Goal: Information Seeking & Learning: Learn about a topic

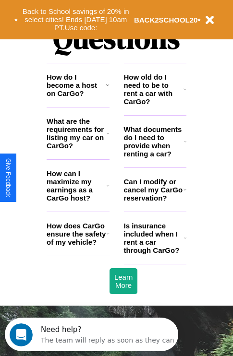
scroll to position [1163, 0]
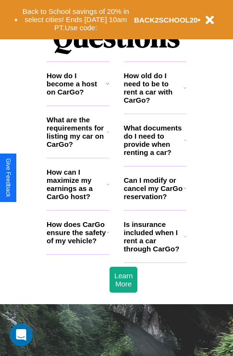
click at [185, 240] on icon at bounding box center [185, 237] width 2 height 8
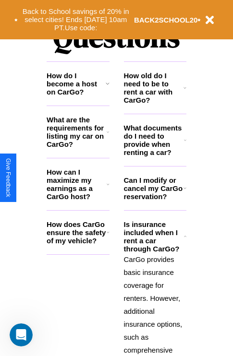
click at [107, 188] on icon at bounding box center [108, 184] width 3 height 8
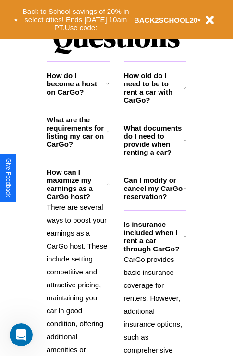
click at [78, 147] on h3 "What are the requirements for listing my car on CarGo?" at bounding box center [77, 132] width 60 height 33
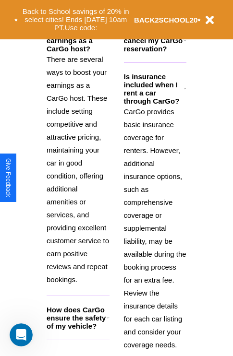
click at [78, 330] on h3 "How does CarGo ensure the safety of my vehicle?" at bounding box center [77, 318] width 60 height 24
click at [155, 220] on p "CarGo provides basic insurance coverage for renters. However, additional insura…" at bounding box center [155, 228] width 63 height 246
click at [78, 330] on h3 "How does CarGo ensure the safety of my vehicle?" at bounding box center [77, 318] width 60 height 24
